Goal: Find specific page/section: Find specific page/section

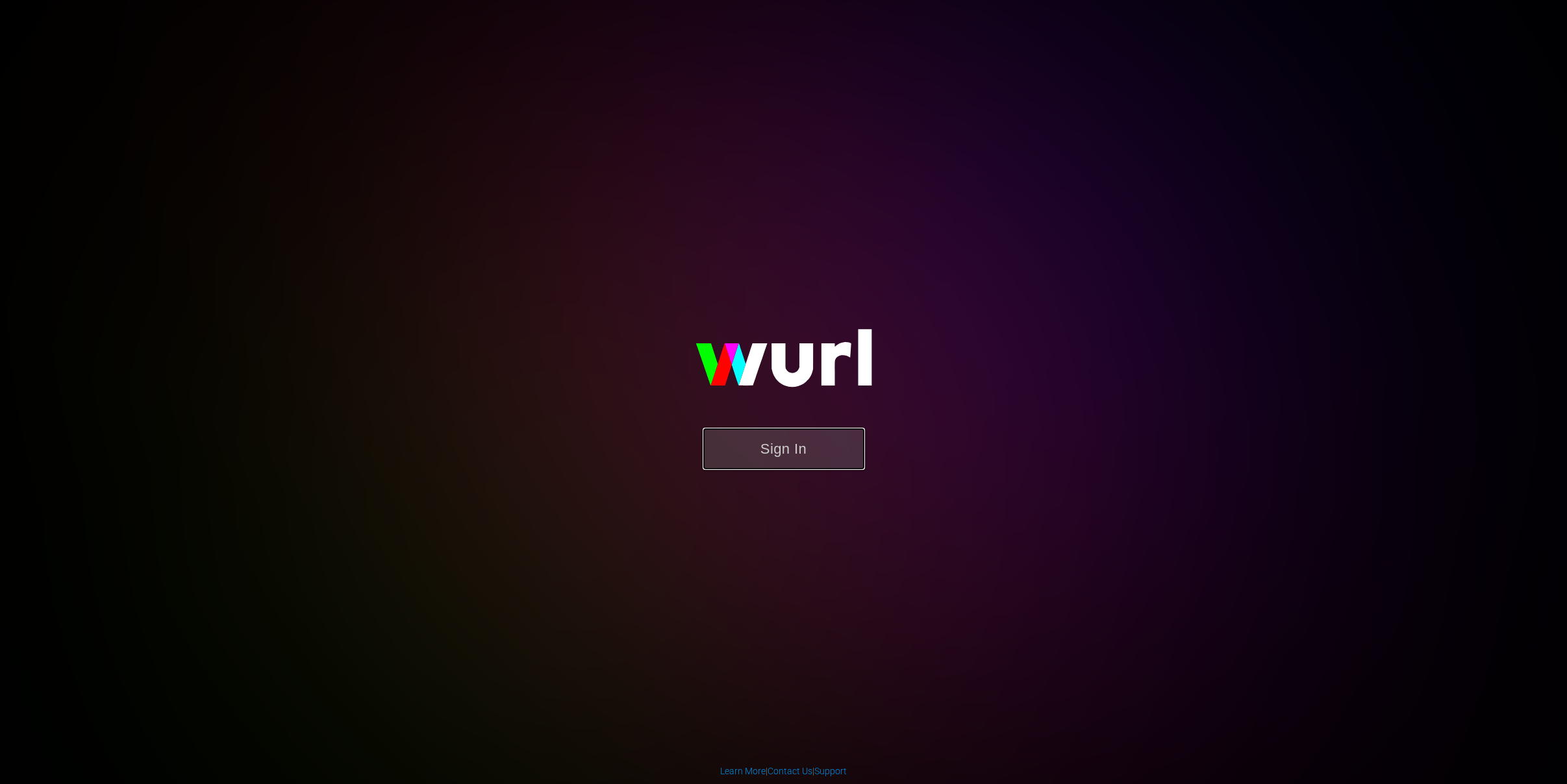
click at [789, 464] on button "Sign In" at bounding box center [783, 449] width 162 height 42
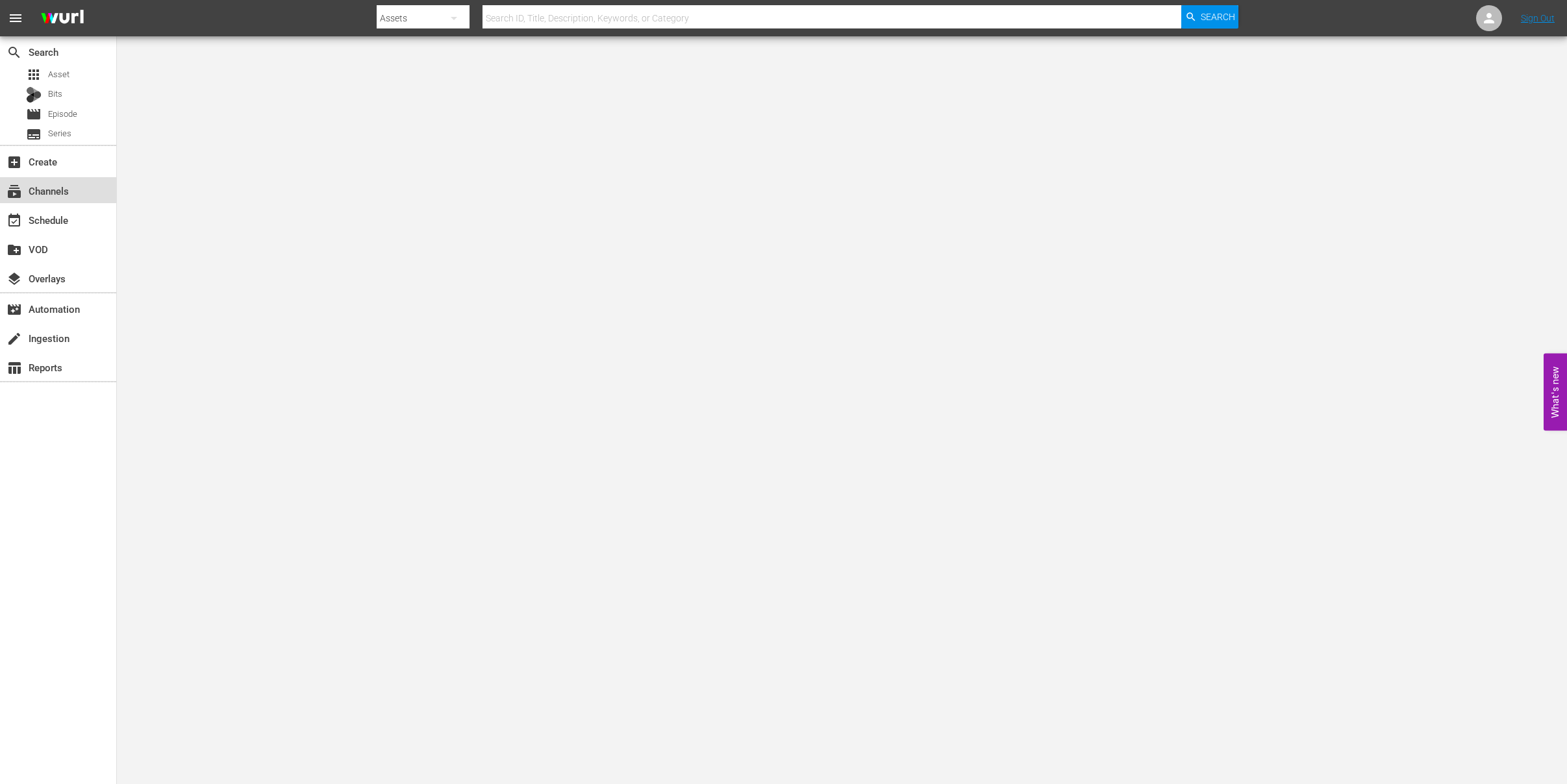
click at [37, 188] on div "subscriptions Channels" at bounding box center [36, 189] width 73 height 12
